Goal: Information Seeking & Learning: Learn about a topic

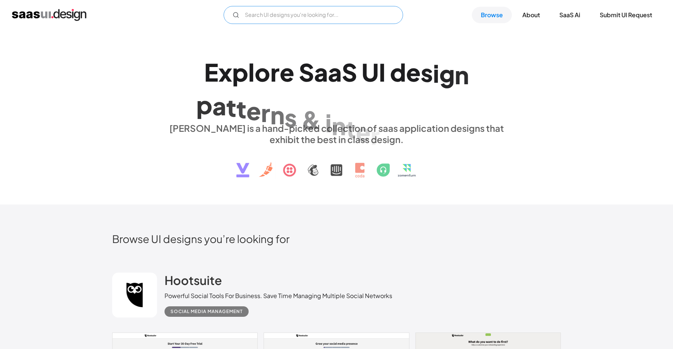
click at [273, 12] on input "Email Form" at bounding box center [314, 15] width 180 height 18
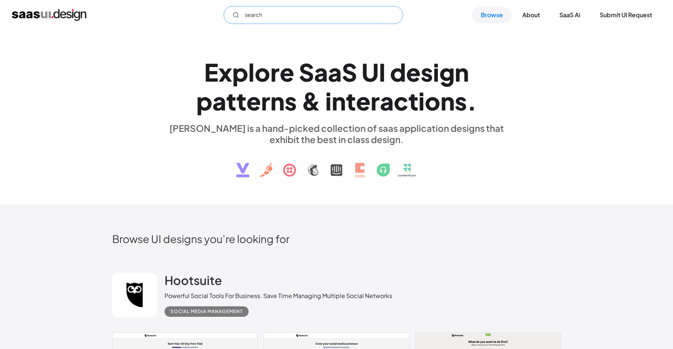
click at [299, 16] on input "search" at bounding box center [314, 15] width 180 height 18
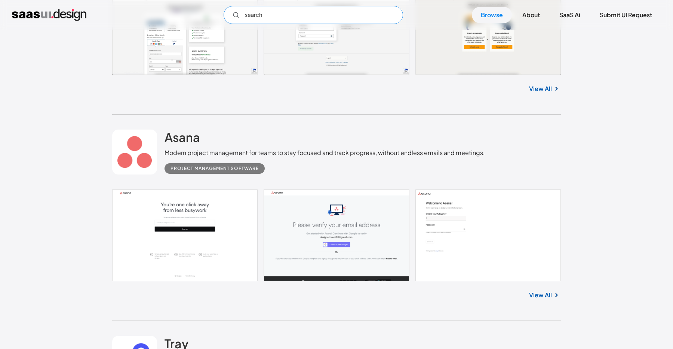
scroll to position [366, 0]
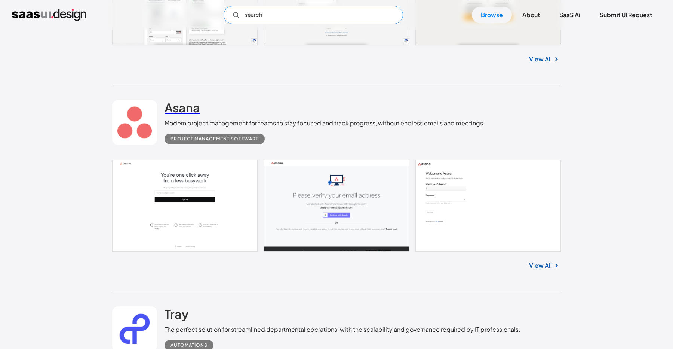
type input "search"
click at [186, 108] on h2 "Asana" at bounding box center [183, 107] width 36 height 15
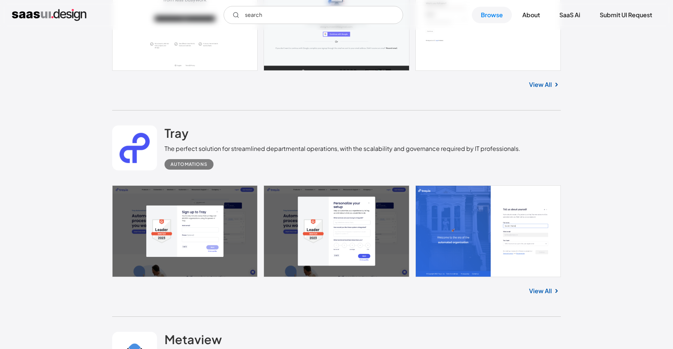
scroll to position [548, 0]
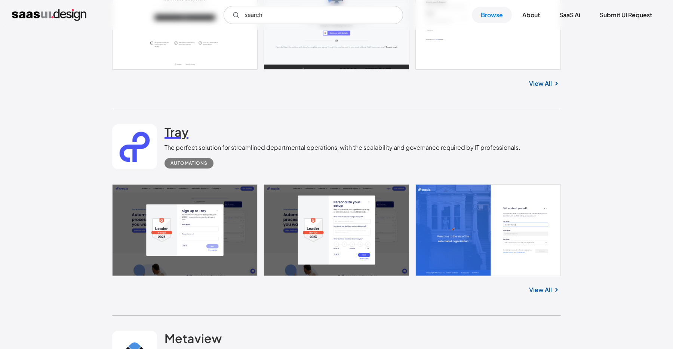
click at [184, 132] on h2 "Tray" at bounding box center [177, 131] width 24 height 15
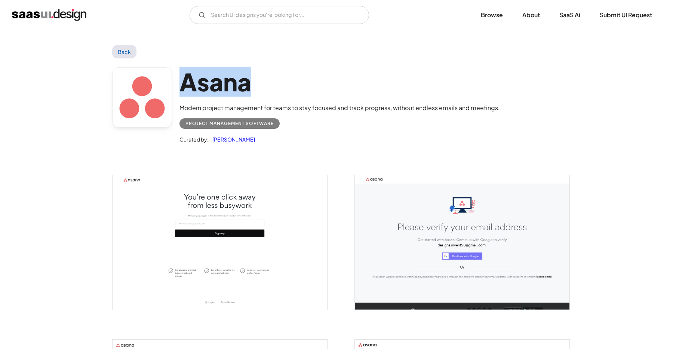
drag, startPoint x: 256, startPoint y: 82, endPoint x: 181, endPoint y: 80, distance: 75.2
click at [181, 80] on h1 "Asana" at bounding box center [340, 81] width 321 height 29
copy h1 "Asana"
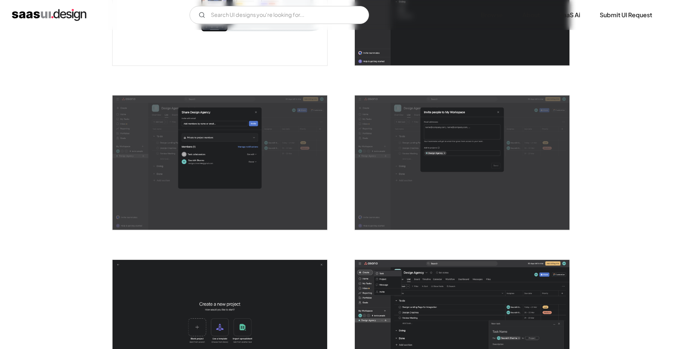
scroll to position [1075, 0]
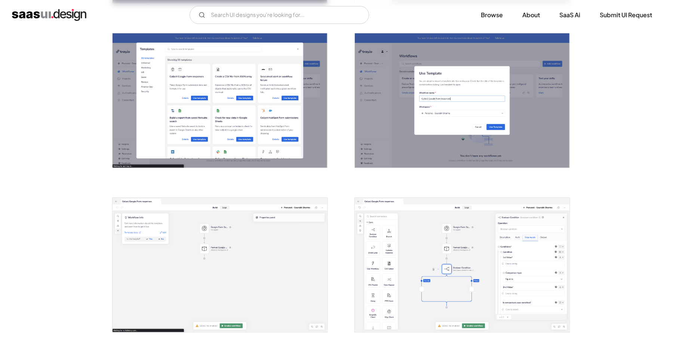
scroll to position [460, 0]
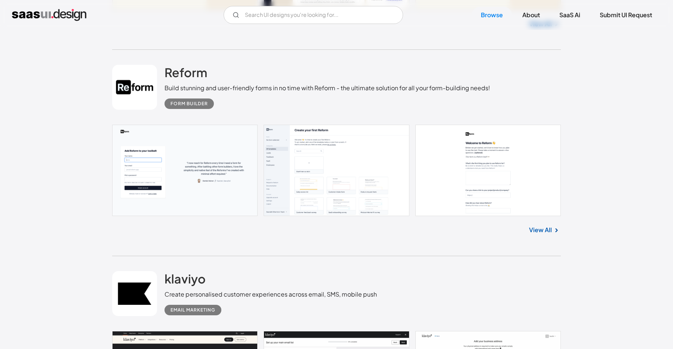
scroll to position [1010, 0]
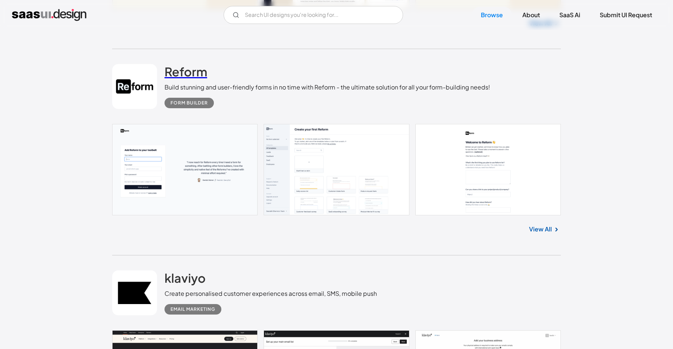
click at [183, 72] on h2 "Reform" at bounding box center [186, 71] width 43 height 15
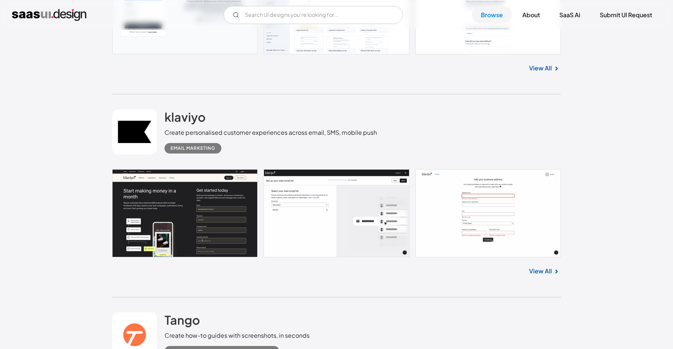
scroll to position [1173, 0]
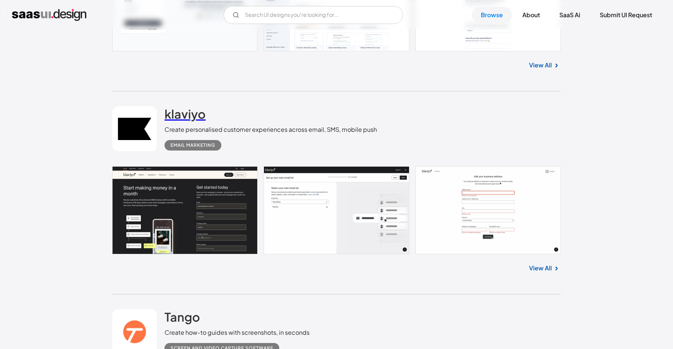
click at [182, 114] on h2 "klaviyo" at bounding box center [185, 113] width 41 height 15
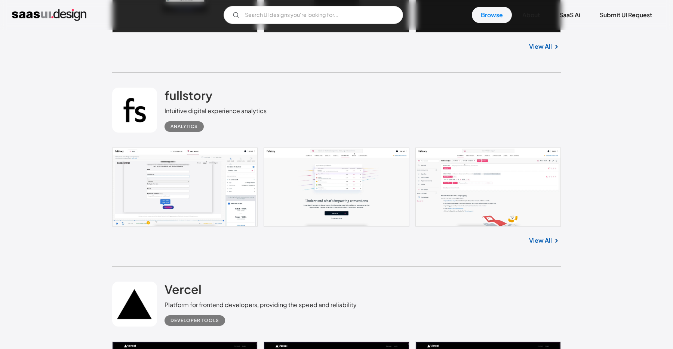
scroll to position [3776, 0]
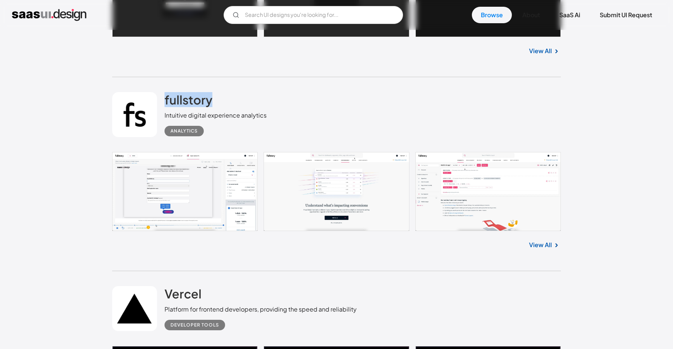
drag, startPoint x: 226, startPoint y: 106, endPoint x: 160, endPoint y: 106, distance: 65.8
click at [160, 106] on div "fullstory Intuitive digital experience analytics Analytics" at bounding box center [336, 114] width 449 height 75
copy div "fullstory"
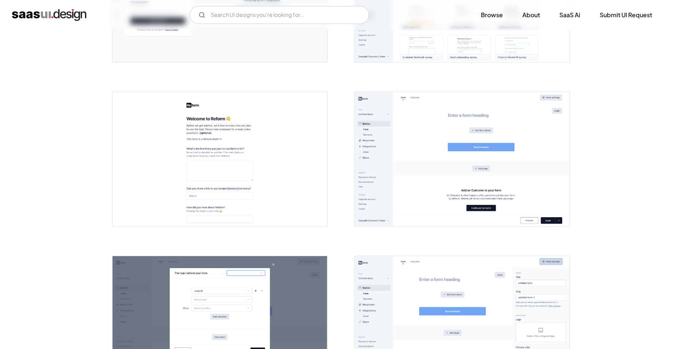
scroll to position [170, 0]
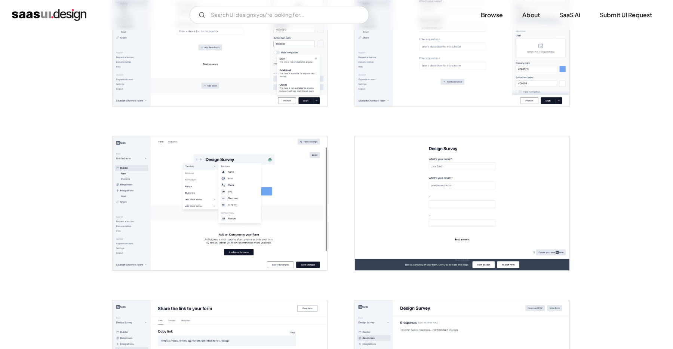
scroll to position [697, 0]
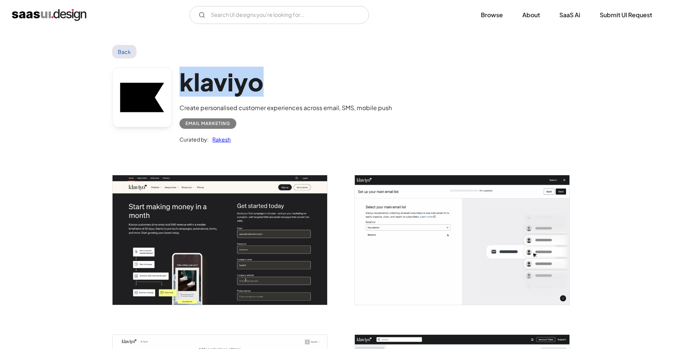
drag, startPoint x: 266, startPoint y: 83, endPoint x: 177, endPoint y: 83, distance: 89.8
click at [177, 83] on div "klaviyo Create personalised customer experiences across email, SMS, mobile push…" at bounding box center [336, 107] width 449 height 98
copy h1 "klaviyo"
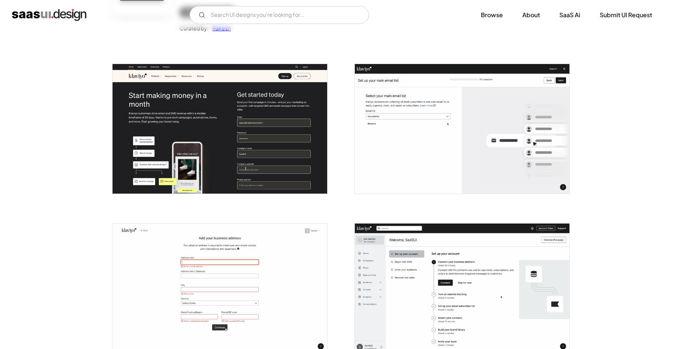
scroll to position [113, 0]
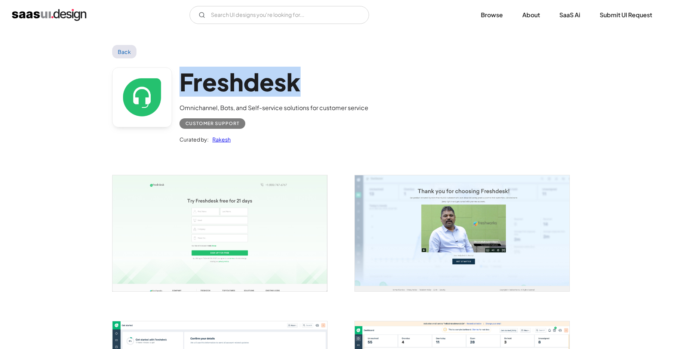
drag, startPoint x: 307, startPoint y: 86, endPoint x: 179, endPoint y: 86, distance: 127.6
click at [179, 86] on div "Freshdesk Omnichannel, Bots, and Self-service solutions for customer service Cu…" at bounding box center [336, 107] width 449 height 98
copy h1 "Freshdesk"
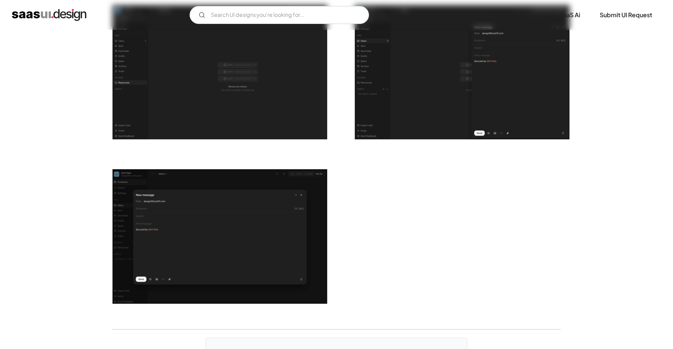
scroll to position [1320, 0]
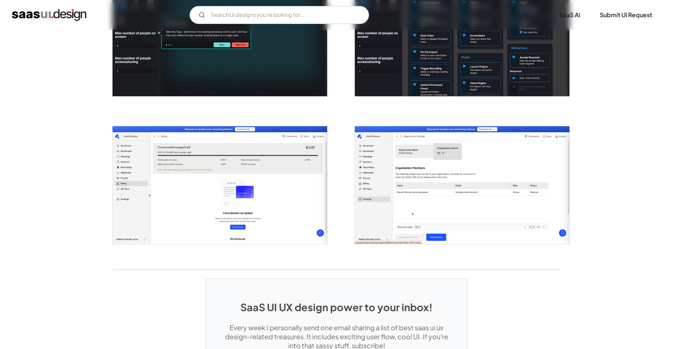
scroll to position [1230, 0]
